Goal: Task Accomplishment & Management: Complete application form

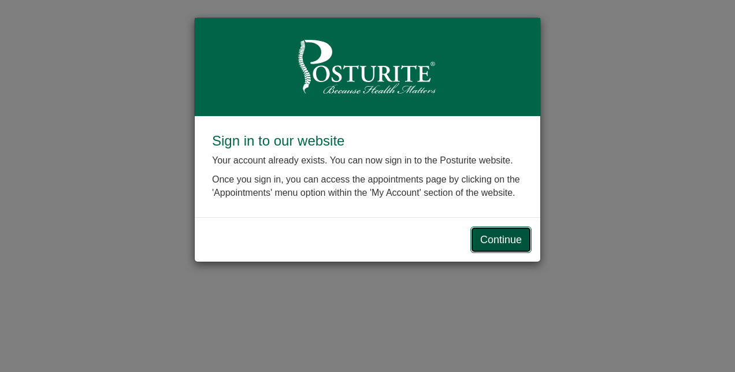
click at [503, 235] on link "Continue" at bounding box center [500, 239] width 61 height 27
click at [512, 233] on link "Continue" at bounding box center [500, 239] width 61 height 27
click at [519, 233] on link "Continue" at bounding box center [500, 239] width 61 height 27
